Goal: Task Accomplishment & Management: Manage account settings

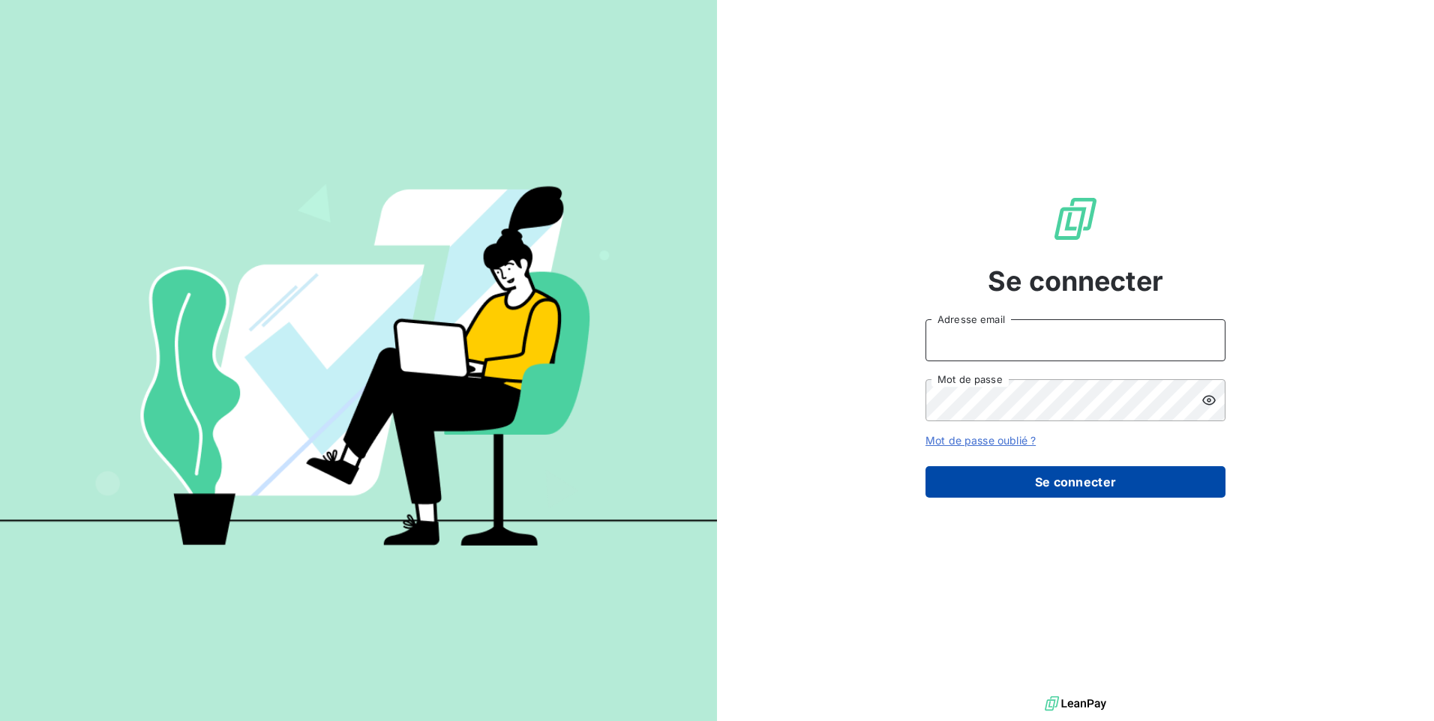
type input "[EMAIL_ADDRESS][DOMAIN_NAME]"
click at [1078, 477] on button "Se connecter" at bounding box center [1075, 481] width 300 height 31
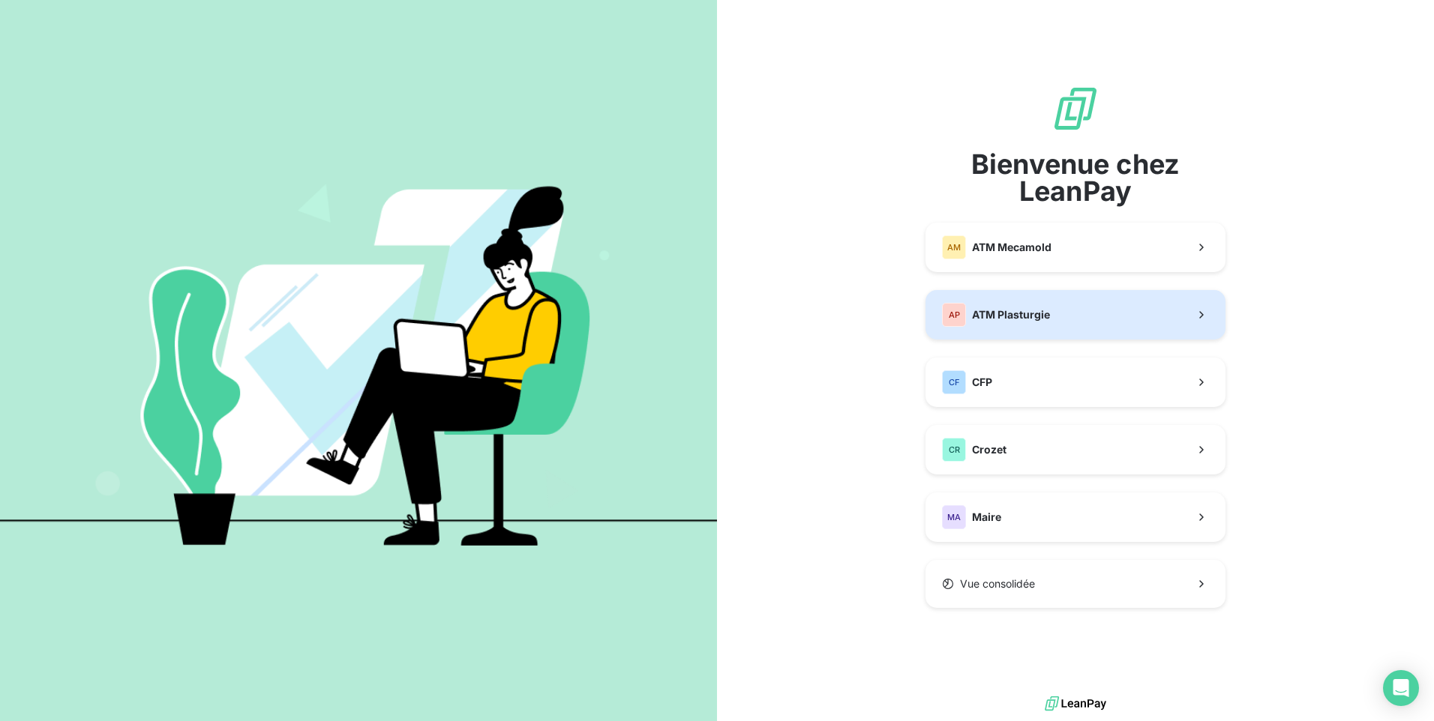
click at [996, 307] on div "AP ATM Plasturgie" at bounding box center [996, 315] width 108 height 24
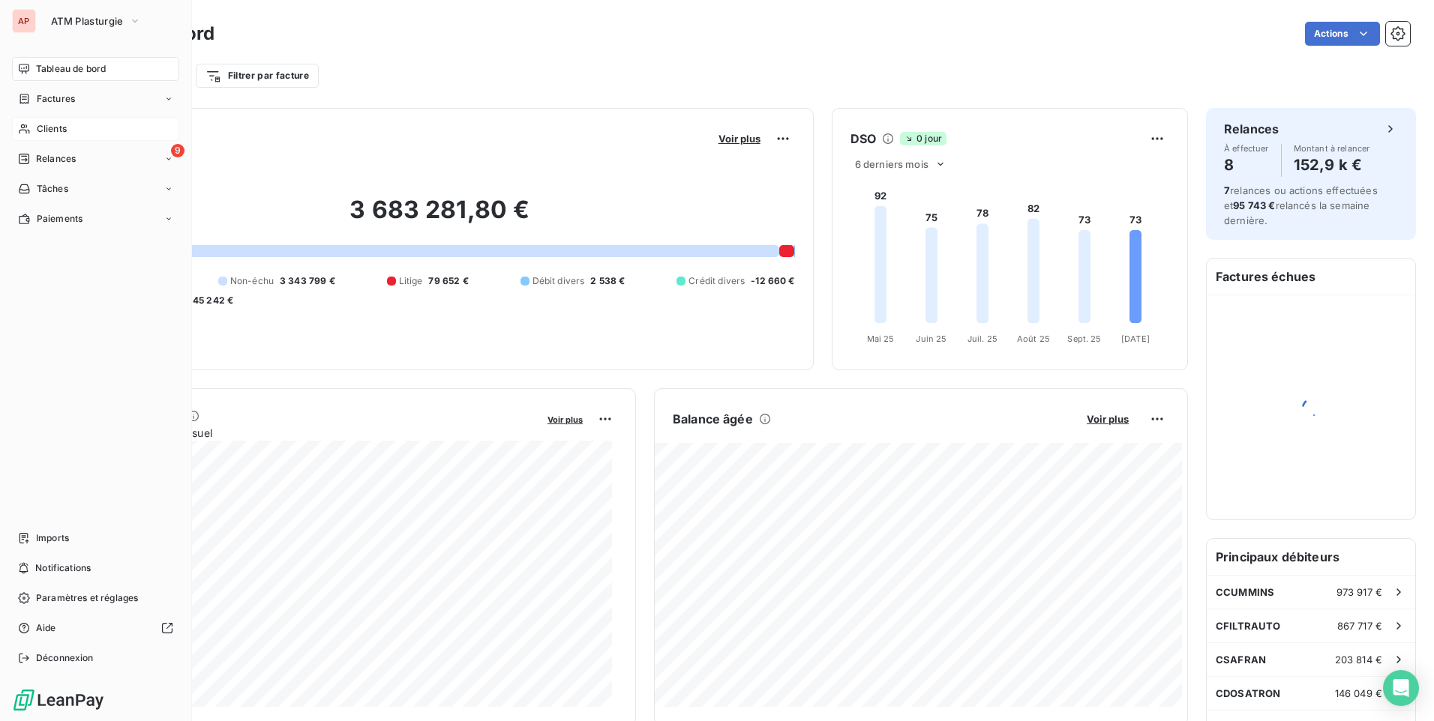
click at [22, 127] on icon at bounding box center [24, 129] width 13 height 12
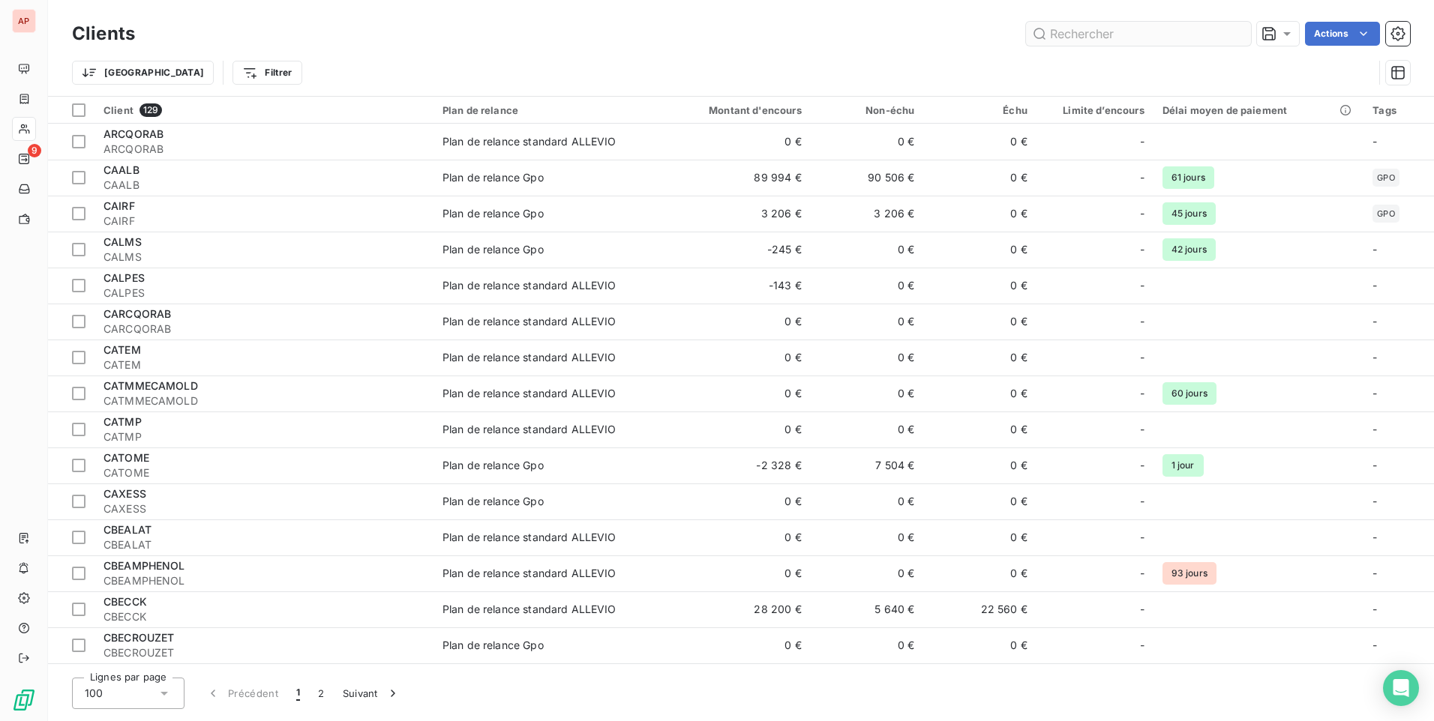
click at [1075, 35] on input "text" at bounding box center [1138, 34] width 225 height 24
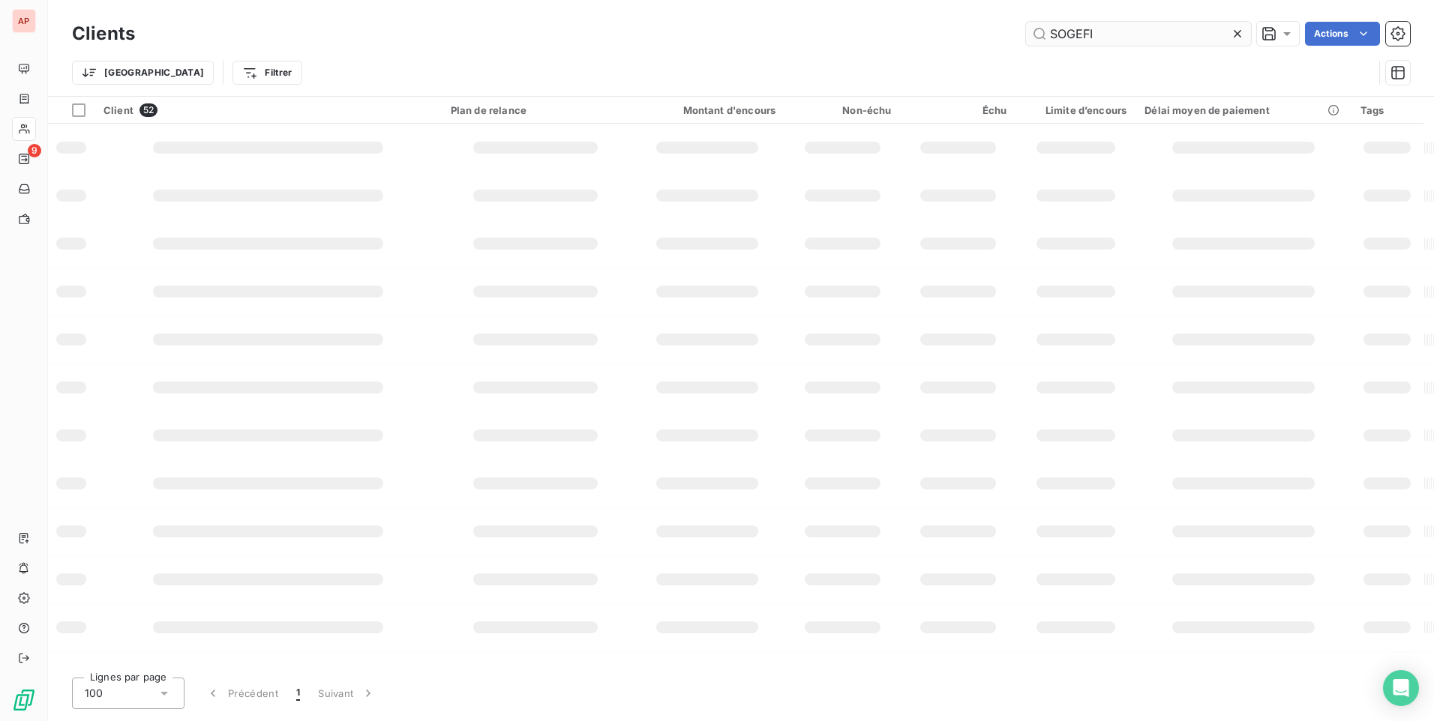
type input "SOGEFI"
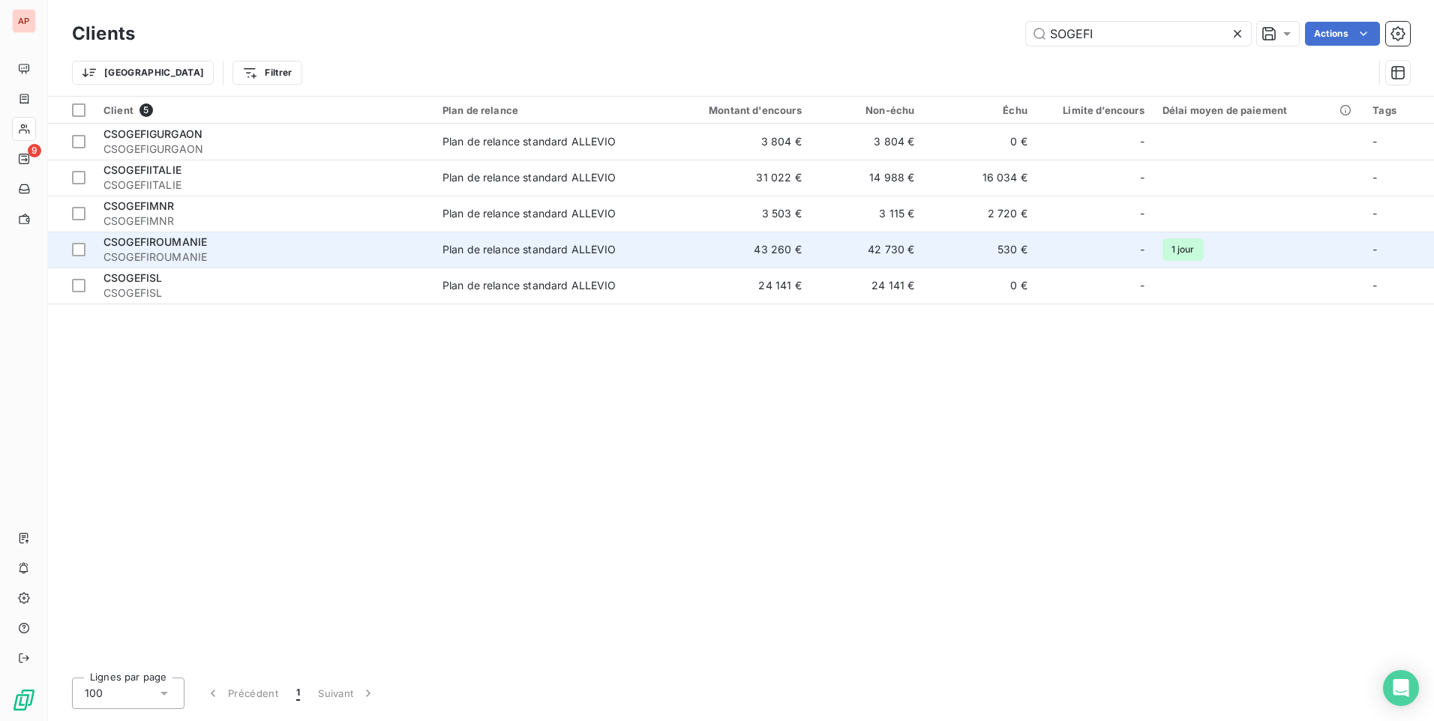
click at [201, 254] on span "CSOGEFIROUMANIE" at bounding box center [263, 257] width 321 height 15
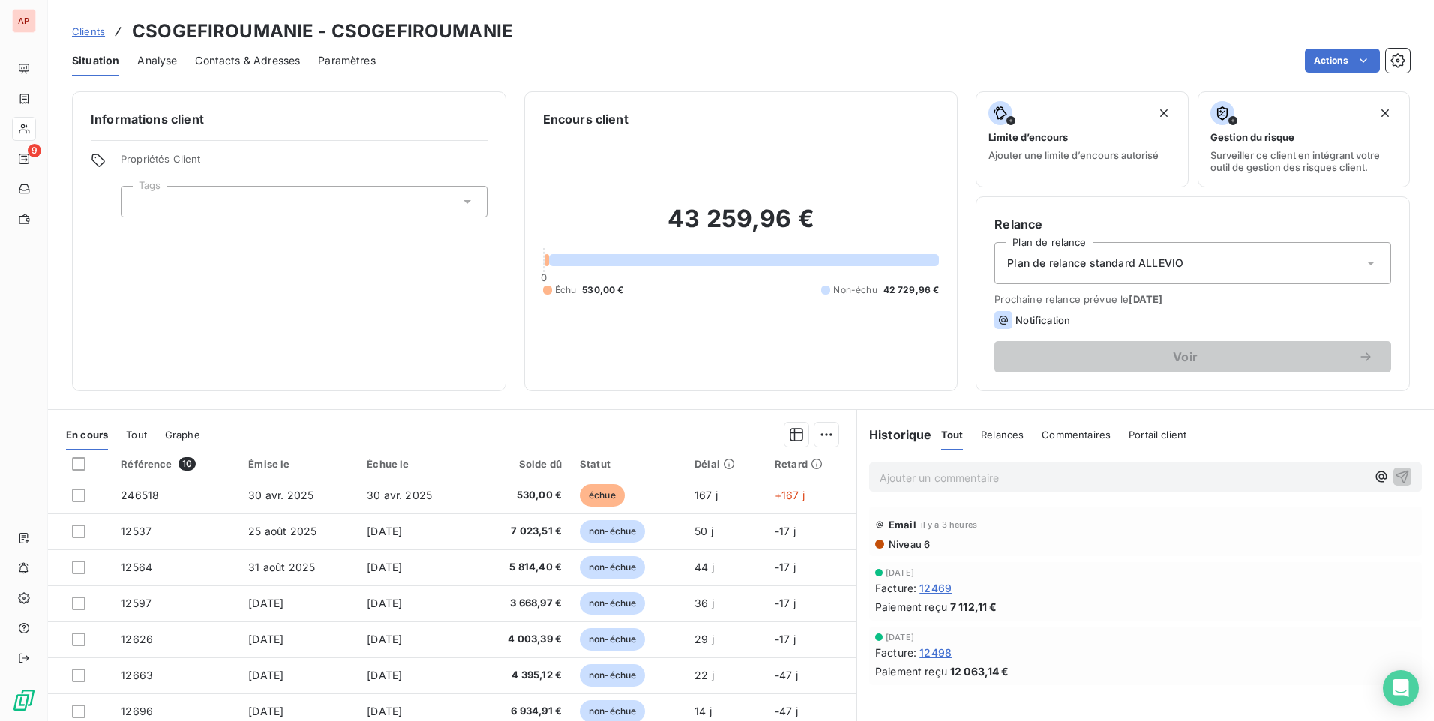
click at [245, 59] on span "Contacts & Adresses" at bounding box center [247, 60] width 105 height 15
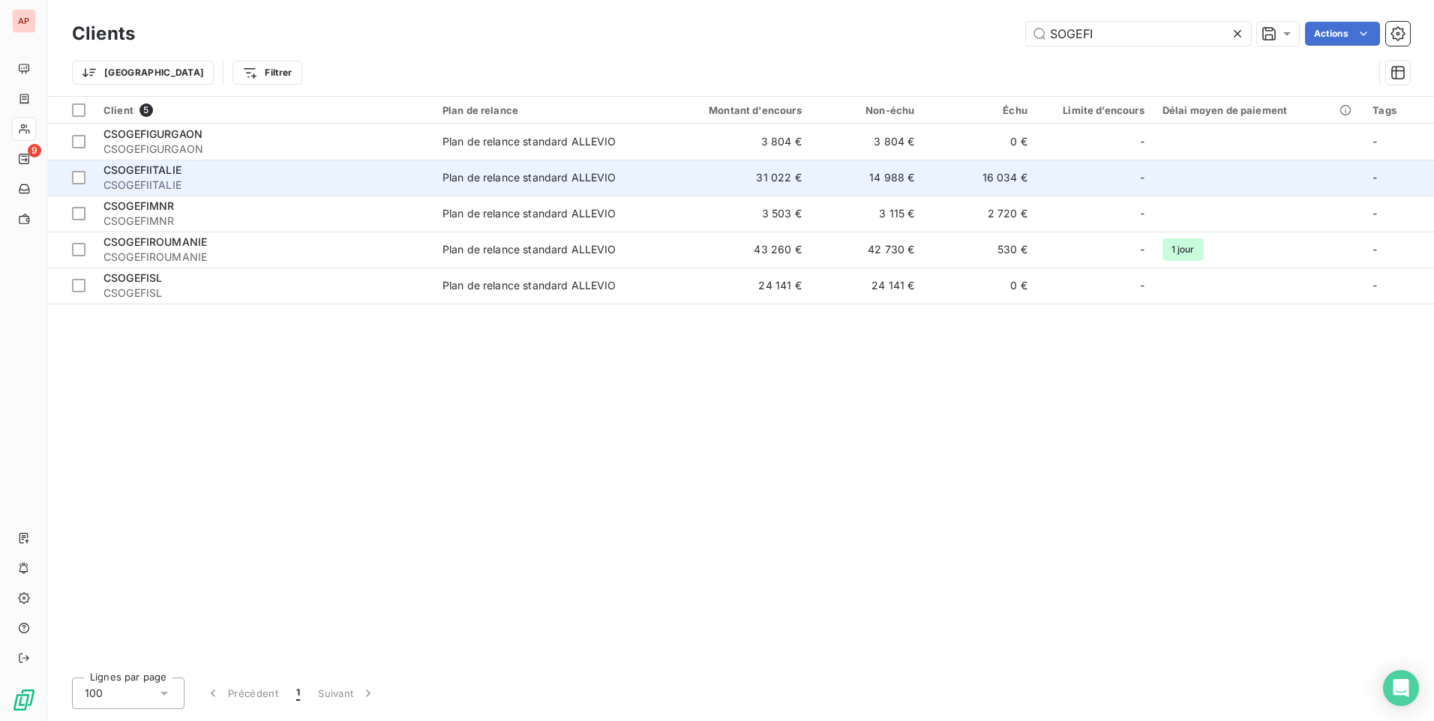
click at [195, 180] on span "CSOGEFIITALIE" at bounding box center [263, 185] width 321 height 15
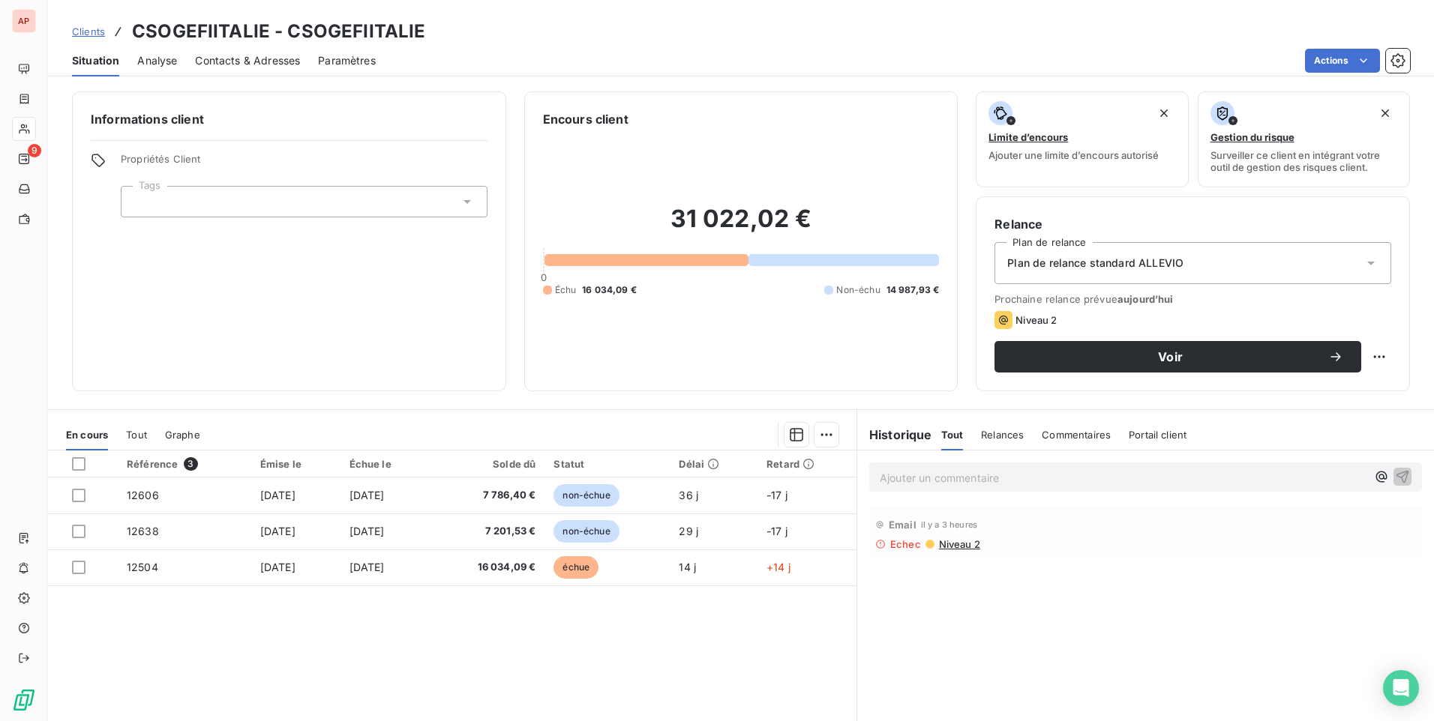
click at [253, 60] on span "Contacts & Adresses" at bounding box center [247, 60] width 105 height 15
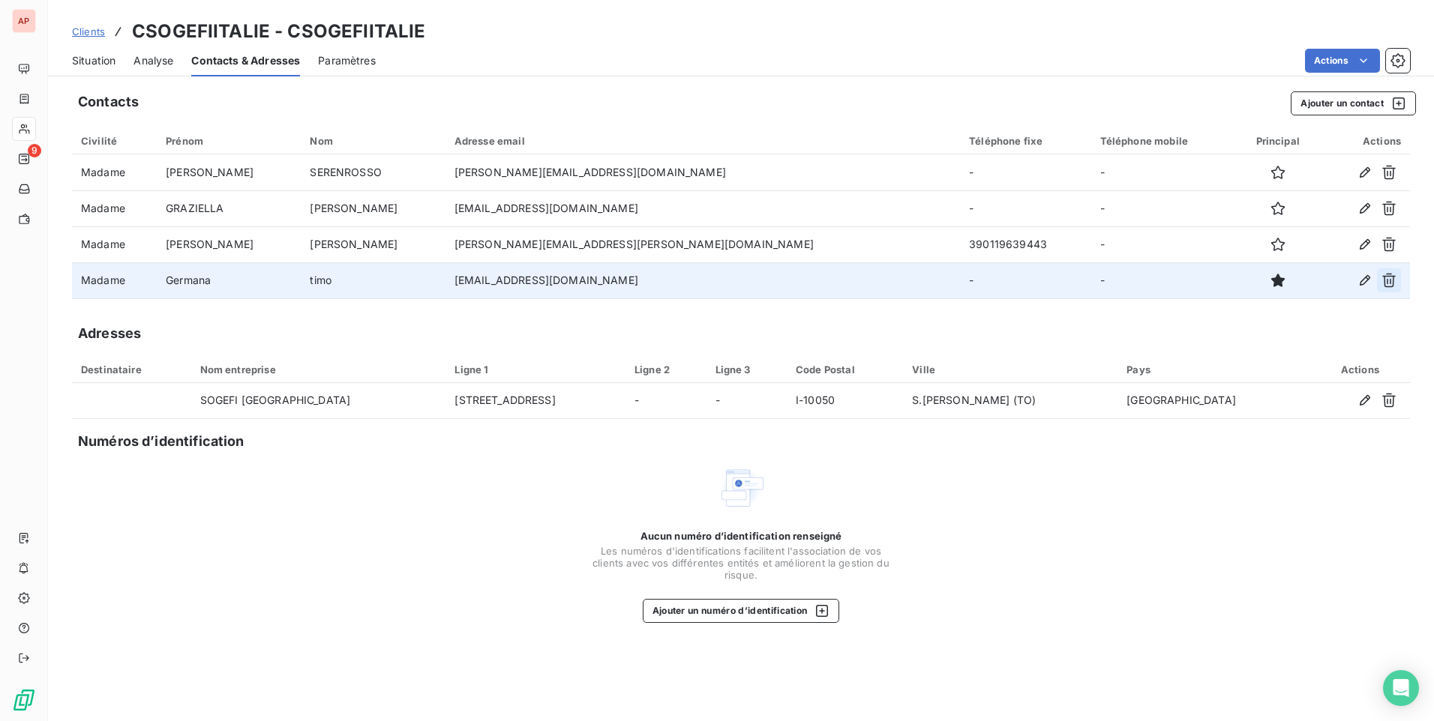
click at [1395, 281] on icon "button" at bounding box center [1388, 280] width 15 height 15
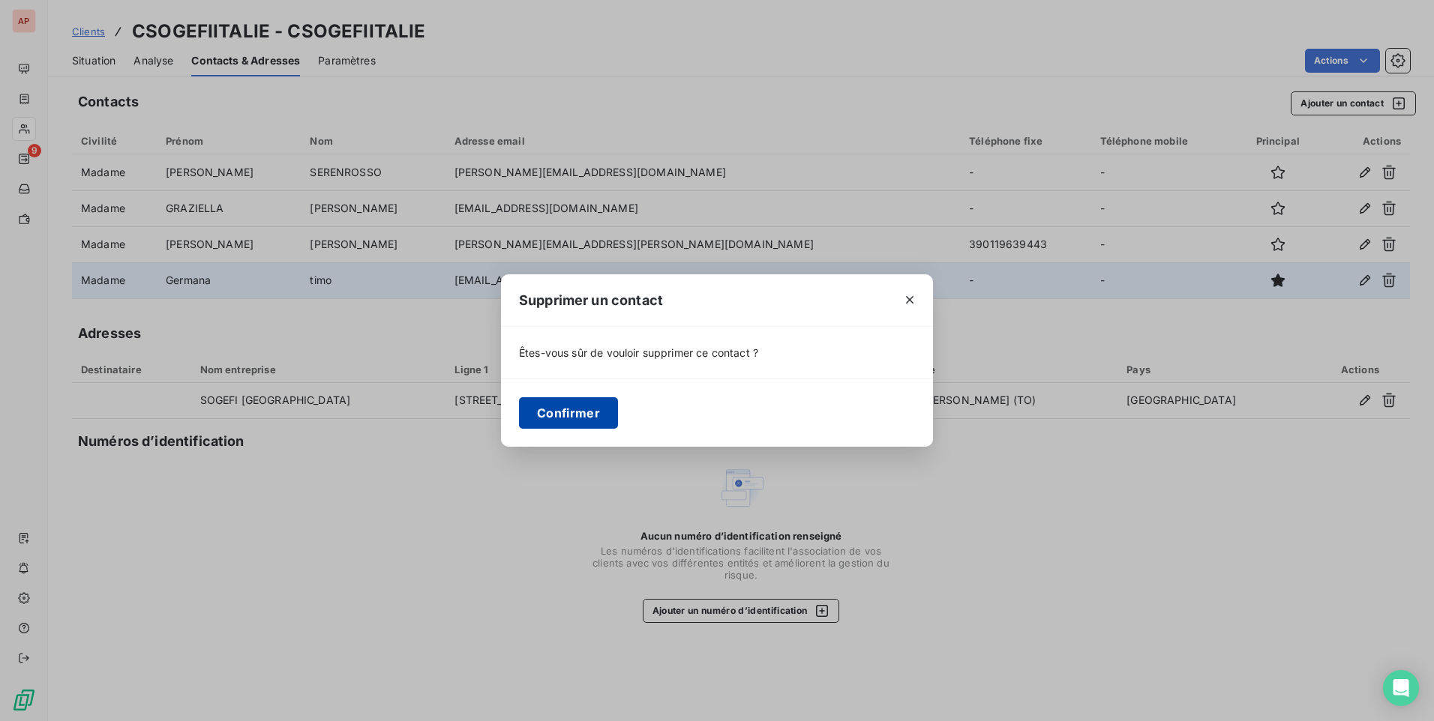
click at [581, 413] on button "Confirmer" at bounding box center [568, 412] width 99 height 31
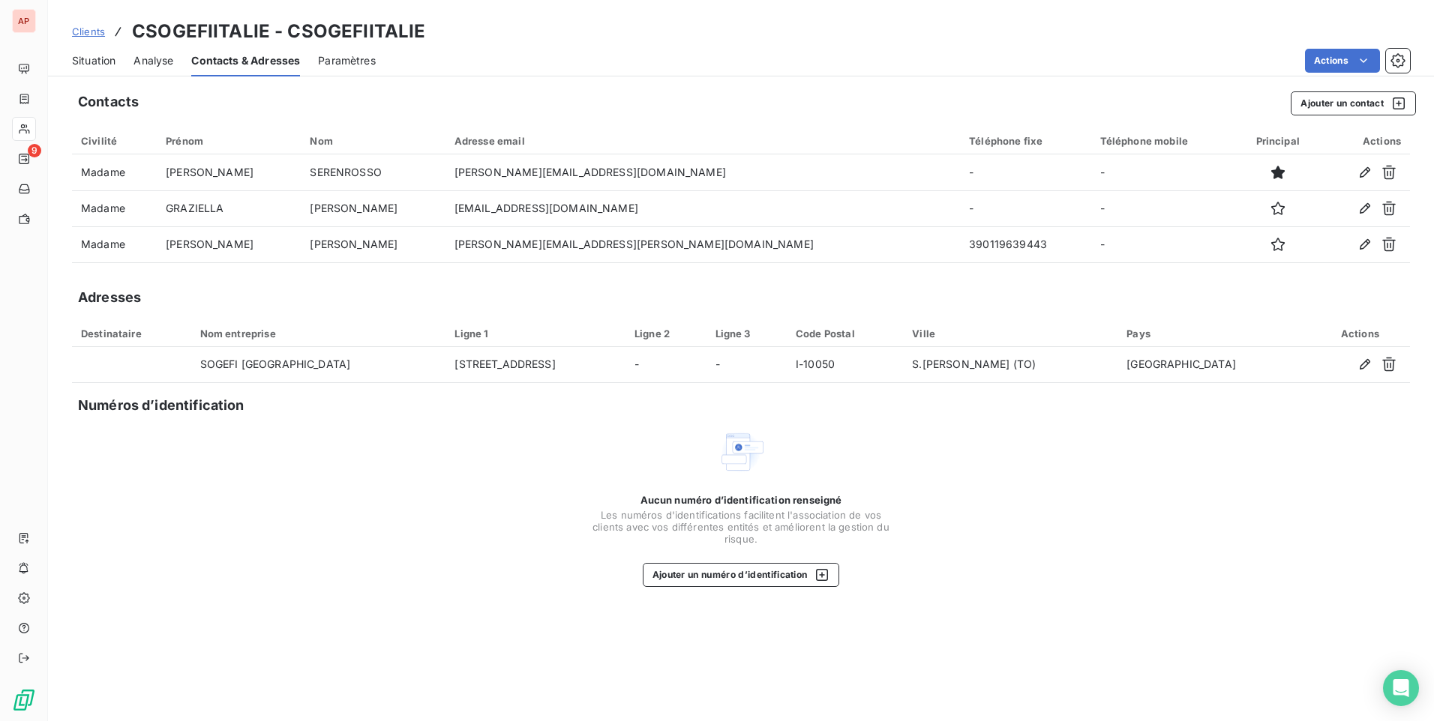
click at [146, 59] on span "Analyse" at bounding box center [153, 60] width 40 height 15
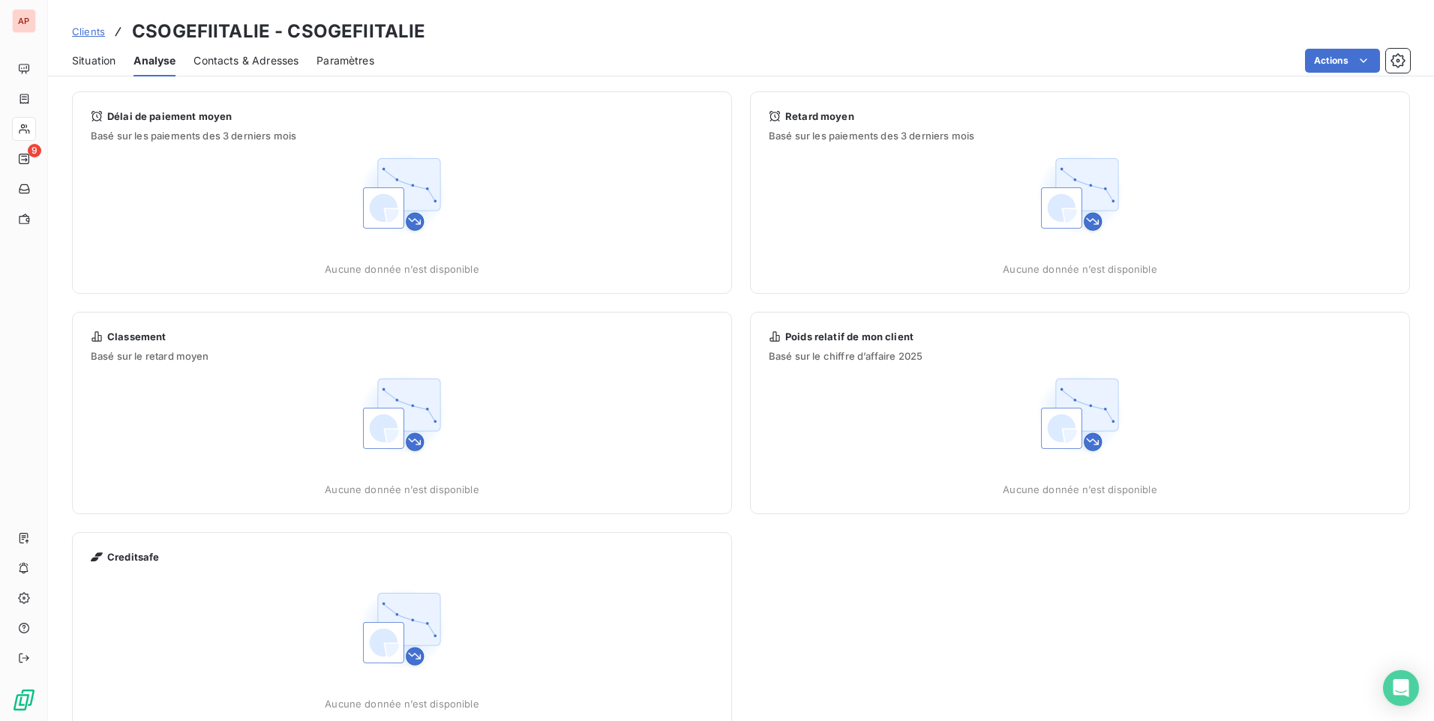
click at [83, 61] on span "Situation" at bounding box center [93, 60] width 43 height 15
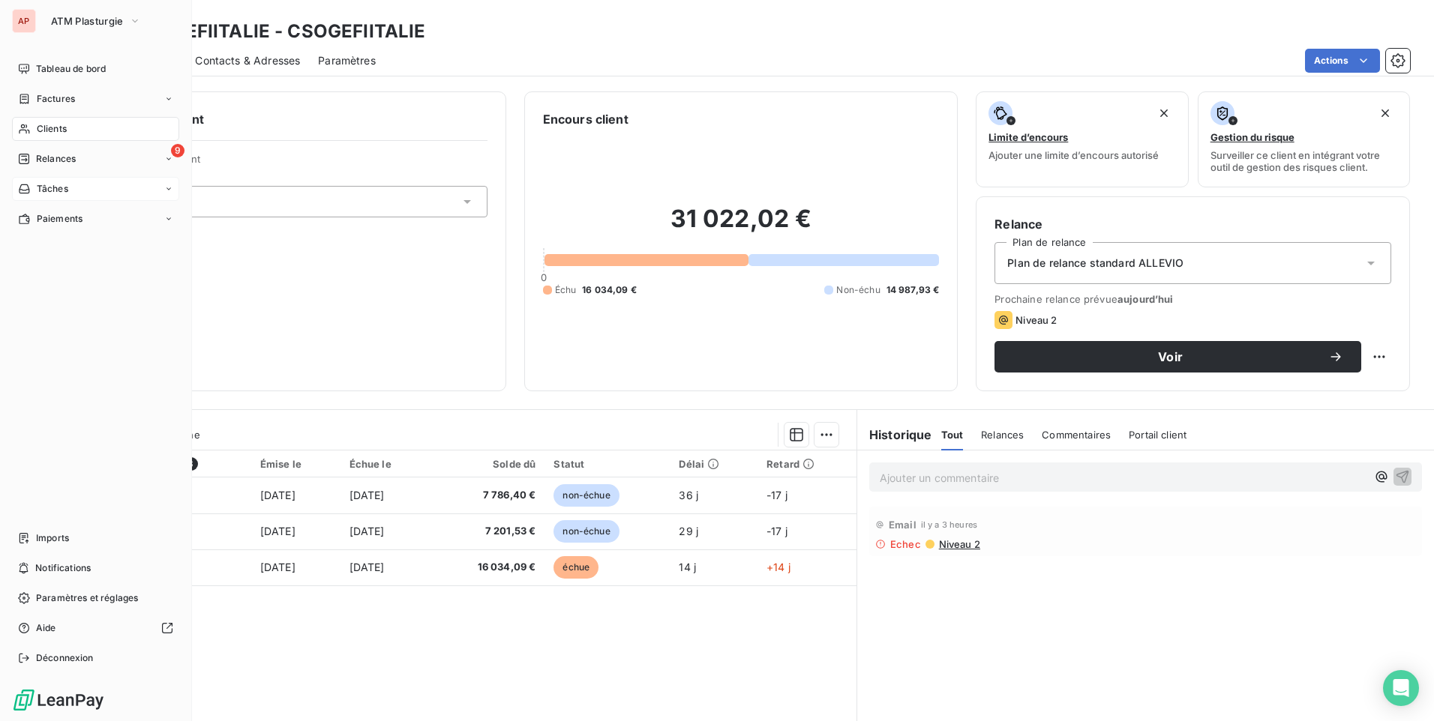
drag, startPoint x: 21, startPoint y: 23, endPoint x: 22, endPoint y: 178, distance: 154.5
click at [21, 23] on div "AP" at bounding box center [24, 21] width 24 height 24
drag, startPoint x: 29, startPoint y: 655, endPoint x: 101, endPoint y: 631, distance: 75.9
click at [30, 655] on div "Déconnexion" at bounding box center [95, 658] width 167 height 24
